Goal: Task Accomplishment & Management: Manage account settings

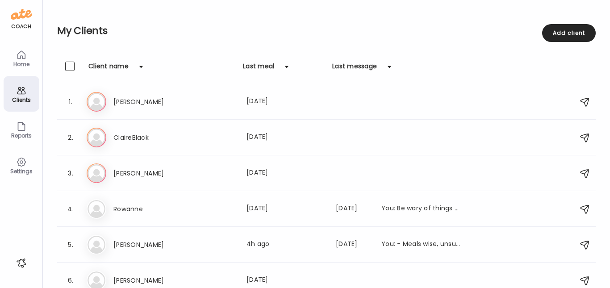
click at [13, 61] on div "Home" at bounding box center [21, 64] width 32 height 6
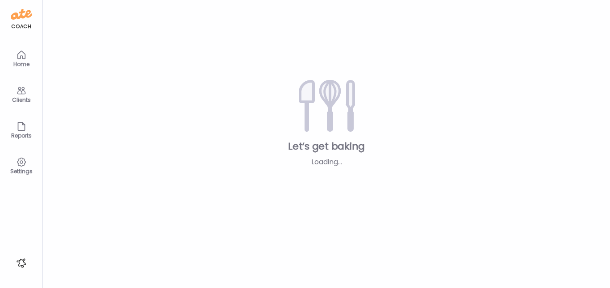
type input "**********"
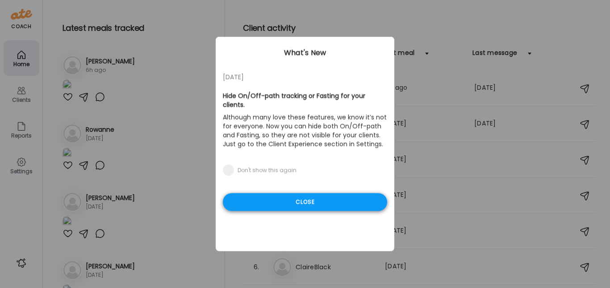
click at [295, 193] on div "Close" at bounding box center [305, 202] width 164 height 18
